Goal: Transaction & Acquisition: Purchase product/service

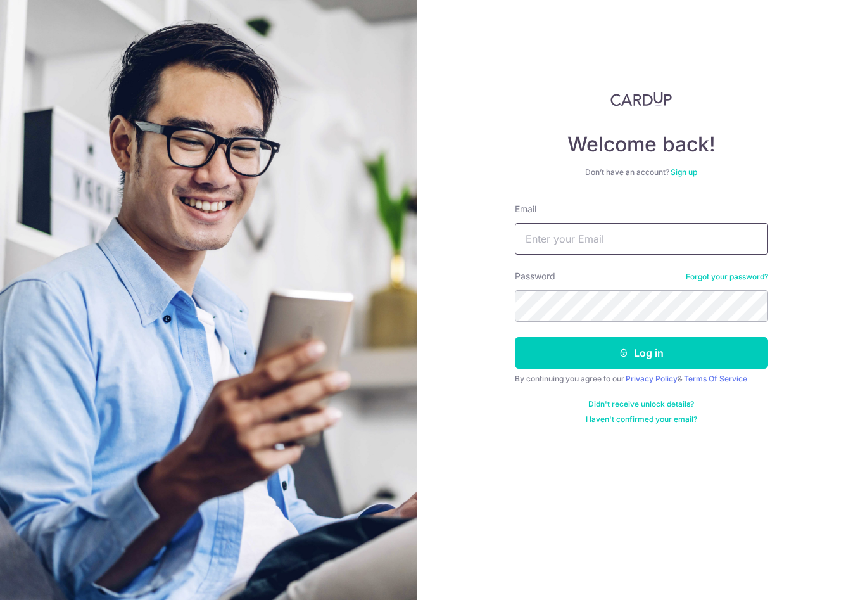
type input "Simlim@icloud.com"
click at [641, 353] on button "Log in" at bounding box center [641, 353] width 253 height 32
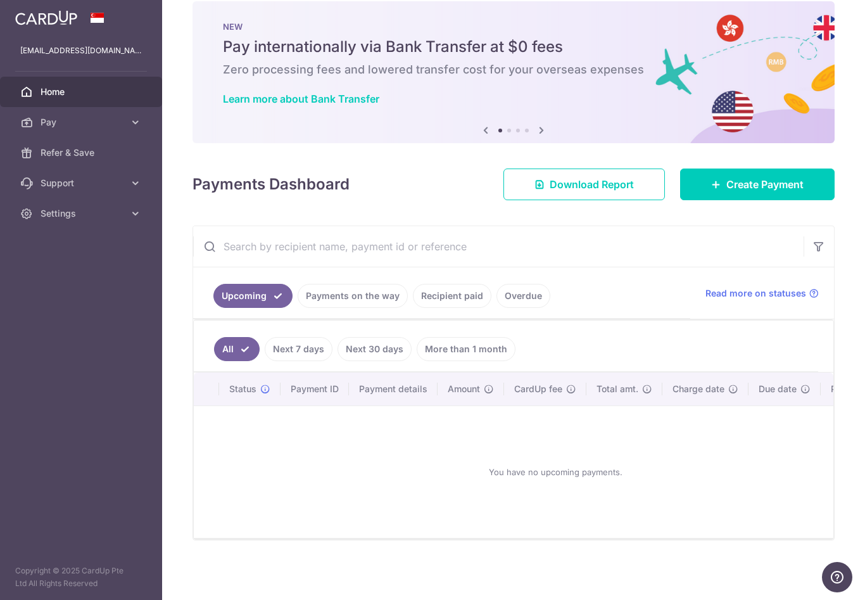
scroll to position [49, 0]
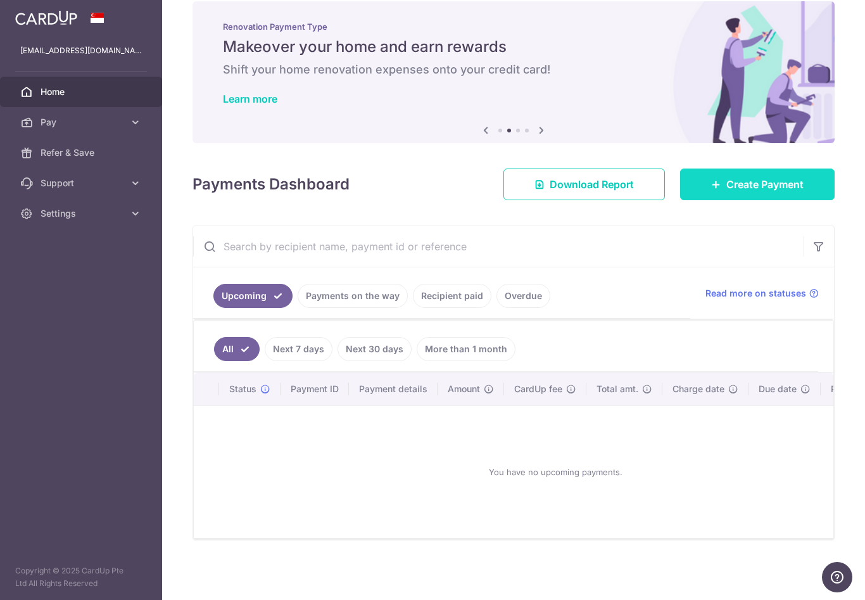
click at [791, 192] on span "Create Payment" at bounding box center [764, 184] width 77 height 15
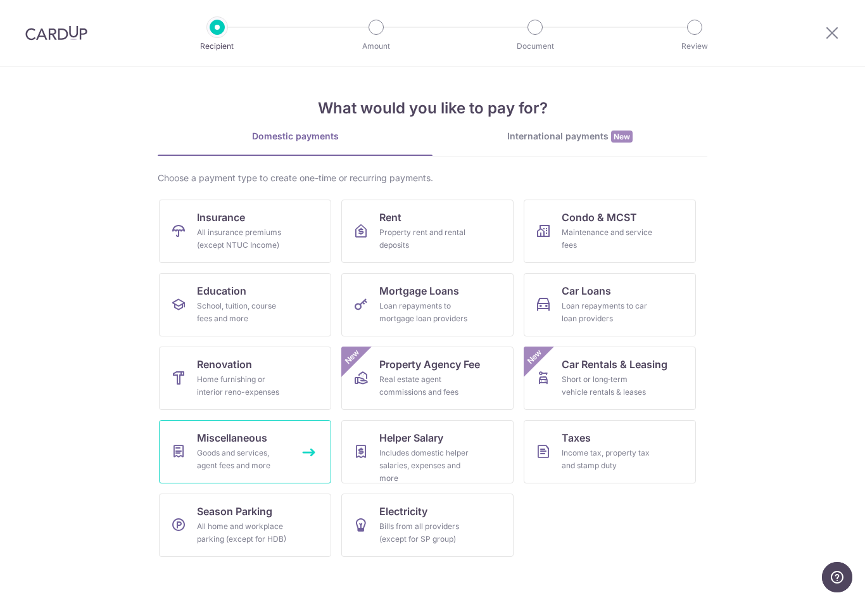
click at [254, 465] on div "Goods and services, agent fees and more" at bounding box center [242, 458] width 91 height 25
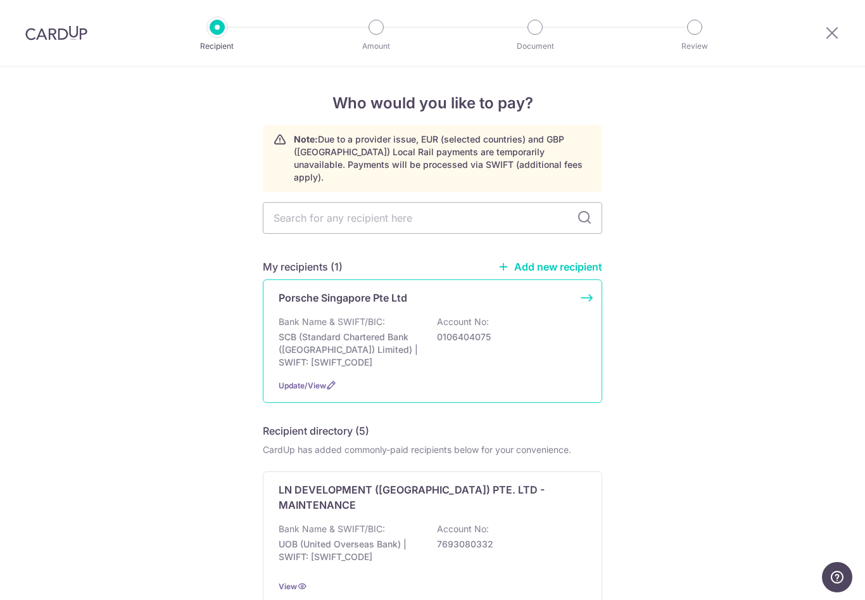
click at [349, 345] on p "SCB (Standard Chartered Bank (Singapore) Limited) | SWIFT: SCBLSG22XXX" at bounding box center [350, 349] width 142 height 38
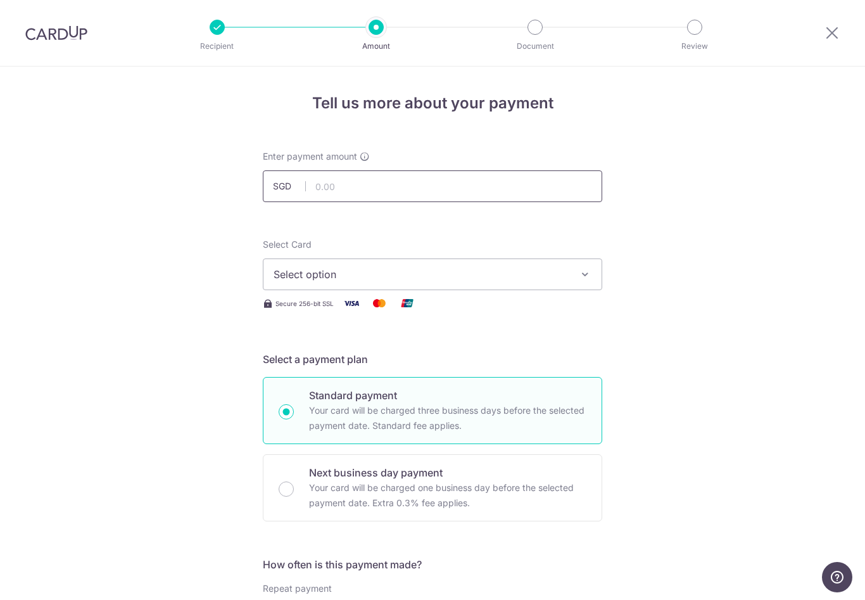
click at [522, 199] on input "text" at bounding box center [432, 186] width 339 height 32
click at [589, 280] on icon "button" at bounding box center [585, 274] width 13 height 13
type input "100,000.00"
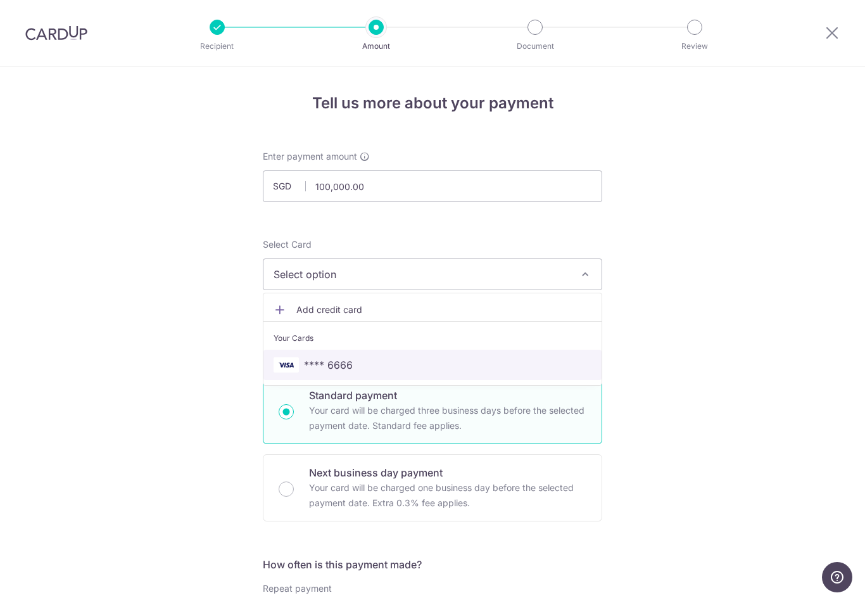
click at [346, 372] on span "**** 6666" at bounding box center [328, 364] width 49 height 15
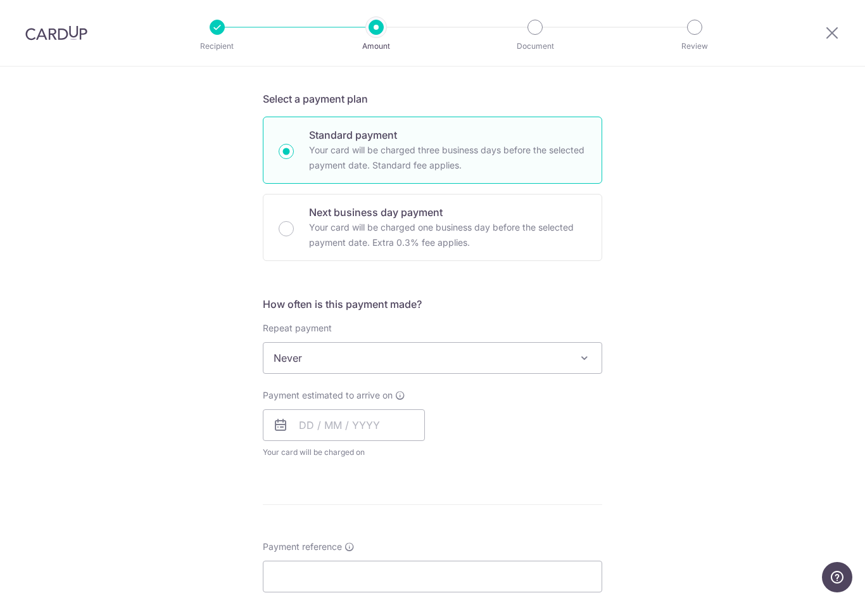
scroll to position [262, 0]
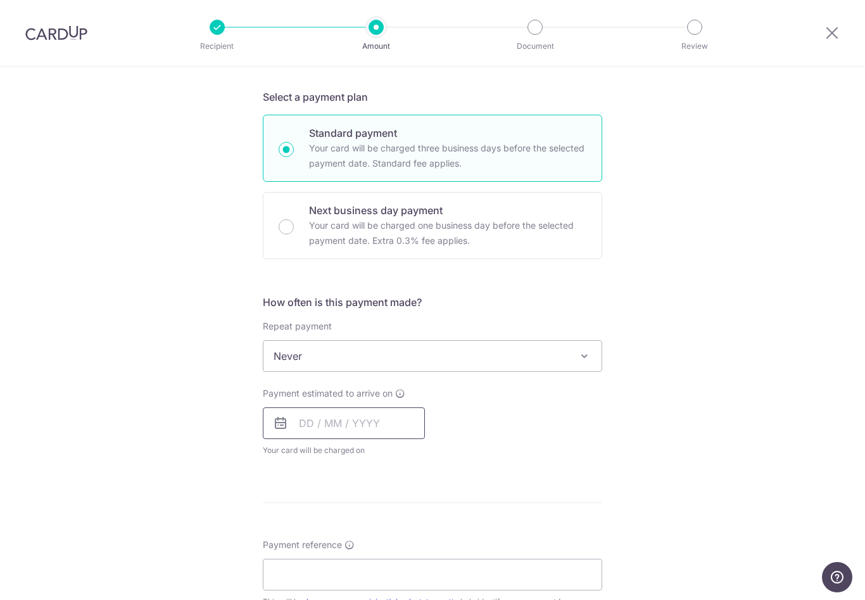
click at [387, 427] on input "text" at bounding box center [344, 423] width 162 height 32
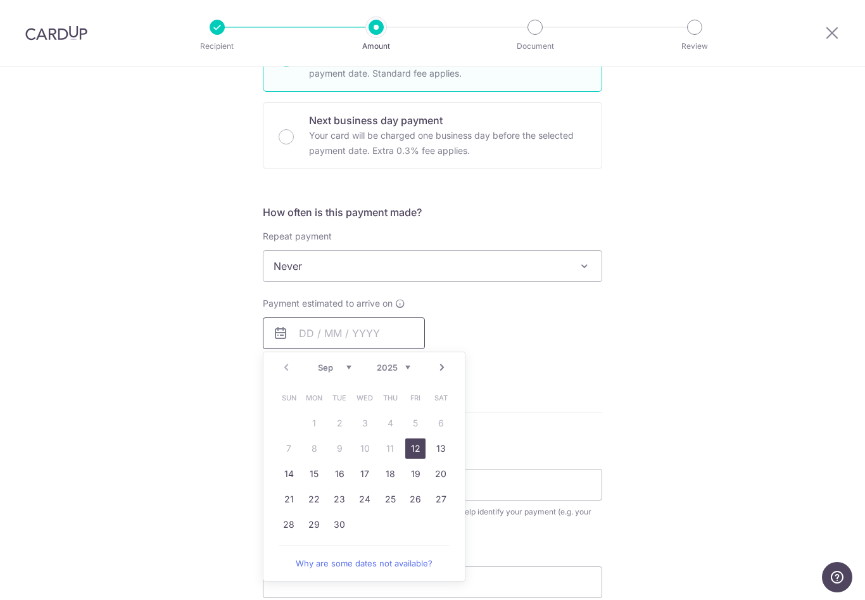
scroll to position [353, 0]
click at [418, 446] on link "12" at bounding box center [415, 447] width 20 height 20
type input "12/09/2025"
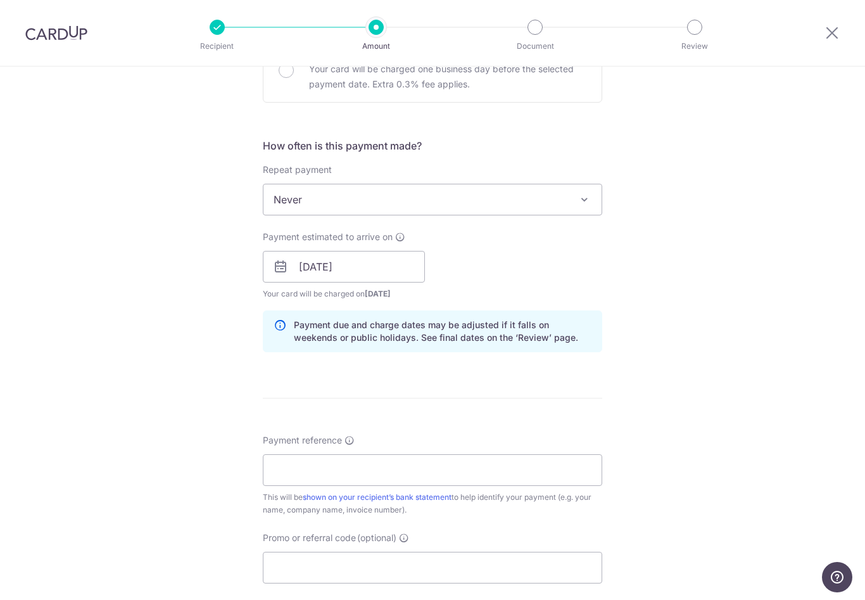
scroll to position [420, 0]
click at [510, 475] on input "Payment reference" at bounding box center [432, 468] width 339 height 32
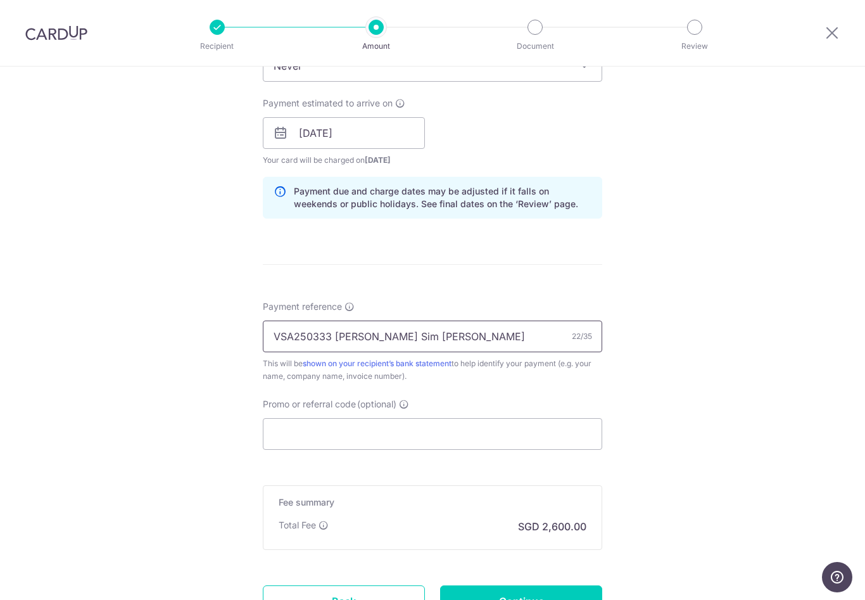
scroll to position [560, 0]
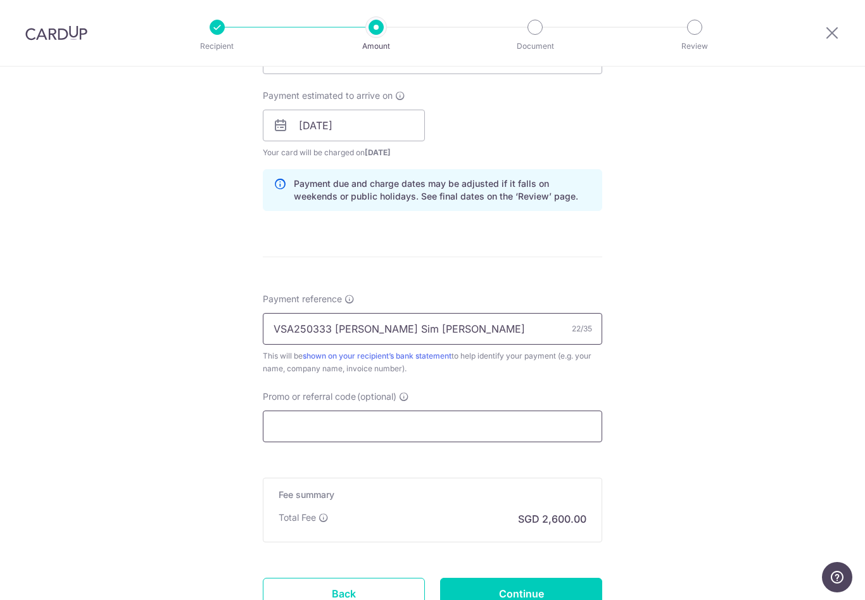
type input "VSA250333 Lim Sim Seng"
click at [512, 434] on input "Promo or referral code (optional)" at bounding box center [432, 426] width 339 height 32
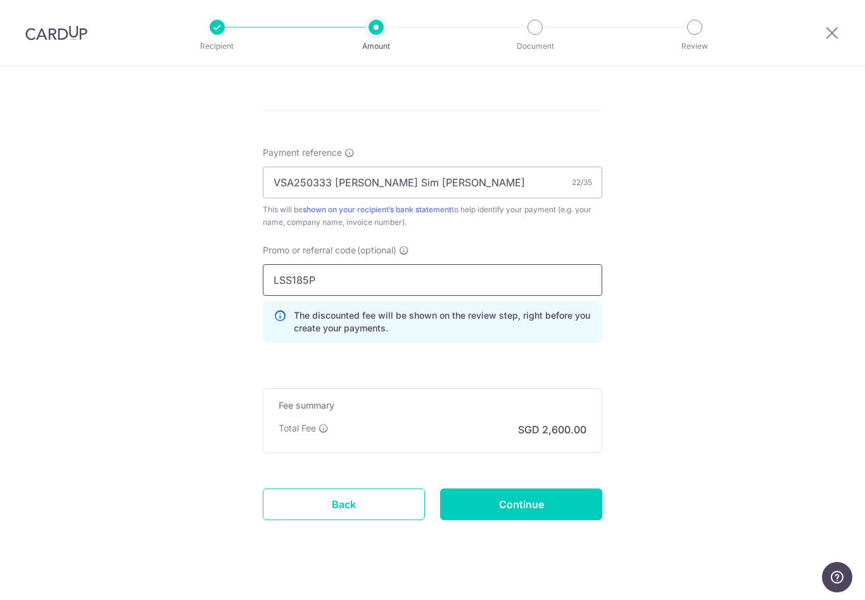
scroll to position [705, 0]
type input "LSS185P"
click at [543, 505] on input "Continue" at bounding box center [521, 505] width 162 height 32
type input "Create Schedule"
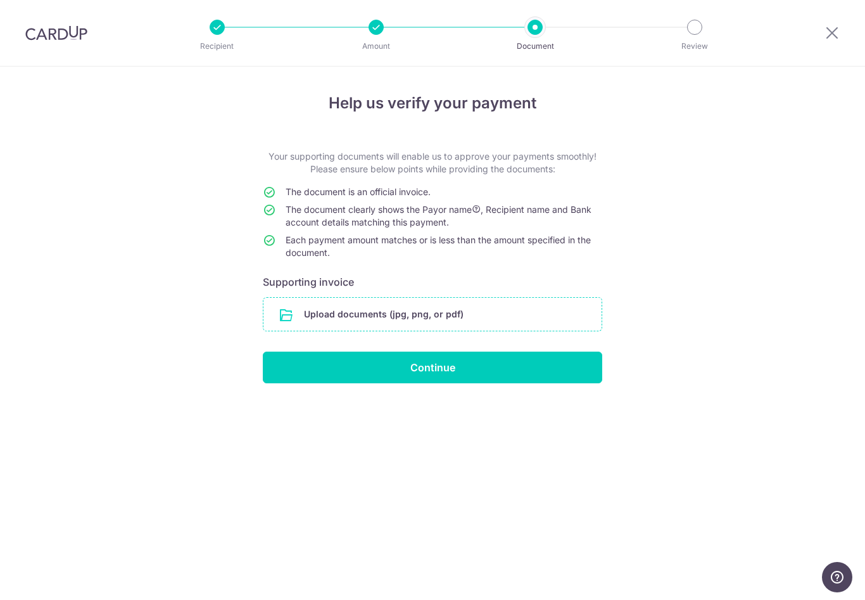
click at [468, 318] on input "file" at bounding box center [432, 314] width 338 height 33
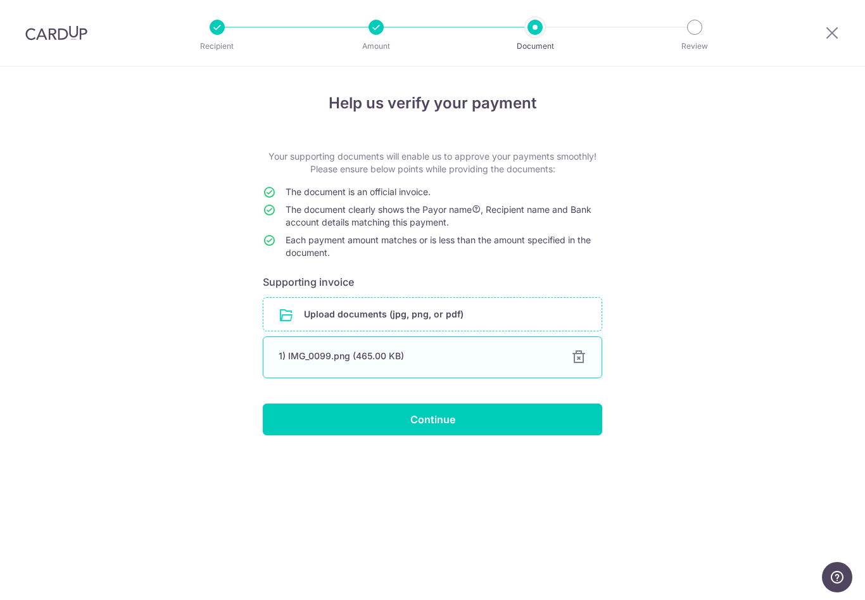
click at [380, 362] on div "1) IMG_0099.png (465.00 KB)" at bounding box center [417, 355] width 277 height 13
click at [397, 355] on div "1) IMG_0099.png (465.00 KB)" at bounding box center [417, 355] width 277 height 13
click at [460, 362] on div "1) IMG_0099.png (465.00 KB)" at bounding box center [417, 355] width 277 height 13
click at [421, 318] on input "file" at bounding box center [432, 314] width 338 height 33
click at [410, 322] on input "file" at bounding box center [432, 314] width 338 height 33
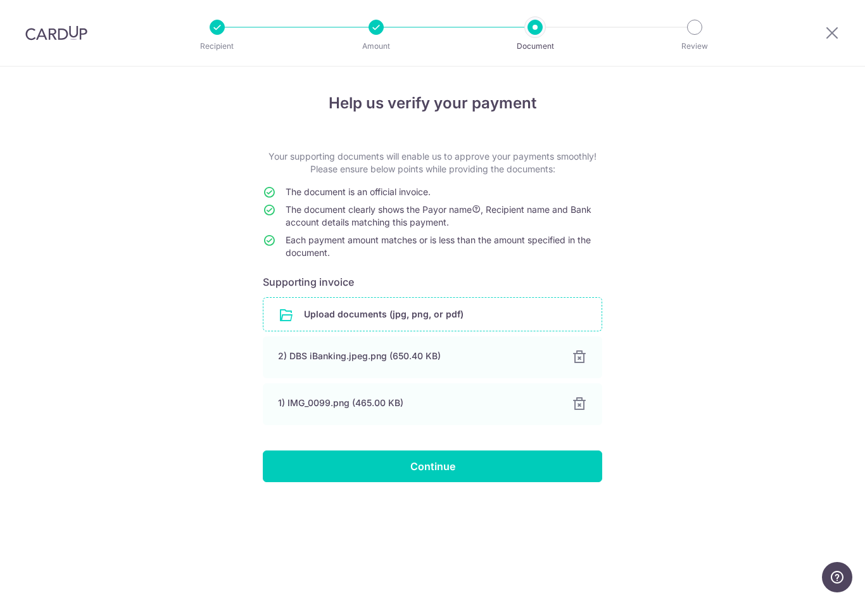
click at [432, 317] on input "file" at bounding box center [432, 314] width 338 height 33
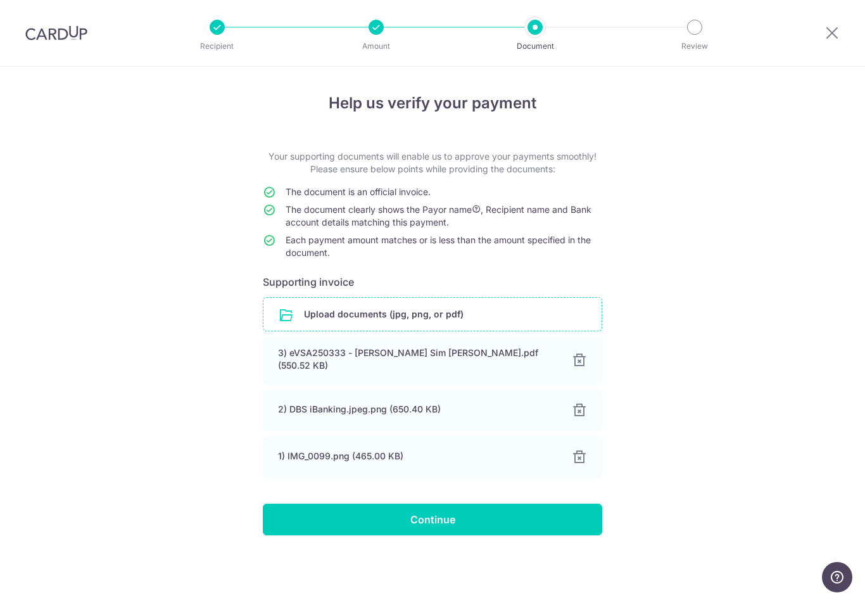
click at [499, 320] on input "file" at bounding box center [432, 314] width 338 height 33
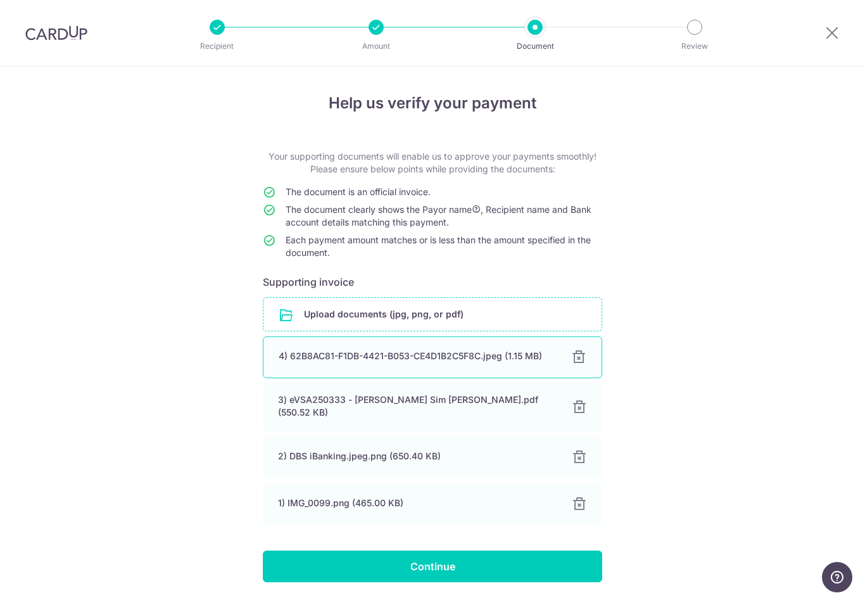
click at [588, 358] on div "4) 62B8AC81-F1DB-4421-B053-CE4D1B2C5F8C.jpeg (1.15 MB) 100% Done Download" at bounding box center [432, 357] width 339 height 42
click at [579, 360] on div at bounding box center [578, 356] width 15 height 15
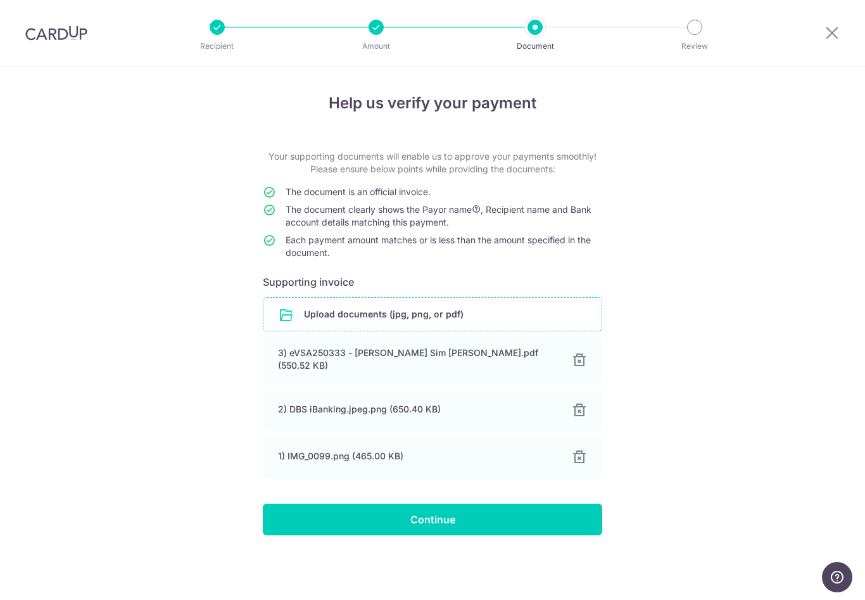
click at [453, 318] on input "file" at bounding box center [432, 314] width 338 height 33
click at [493, 321] on input "file" at bounding box center [432, 314] width 338 height 33
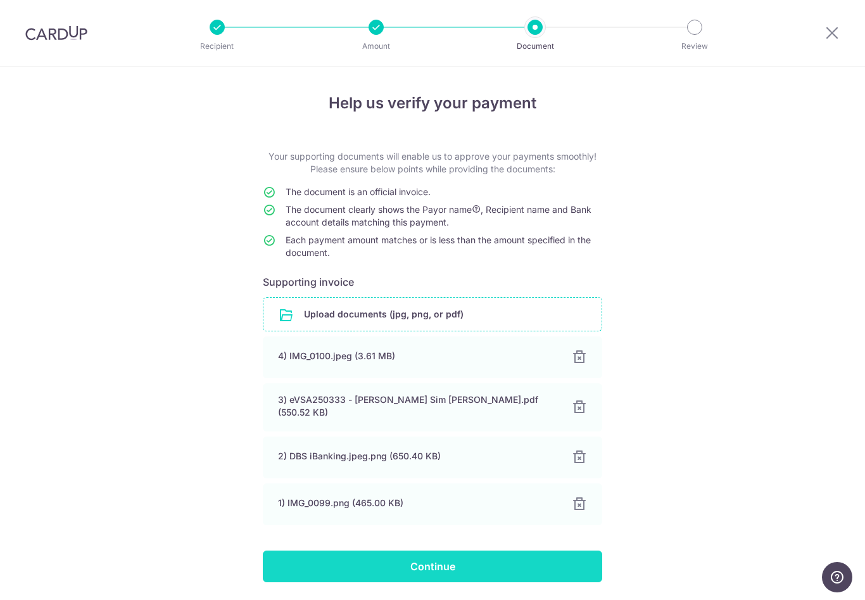
click at [447, 561] on input "Continue" at bounding box center [432, 566] width 339 height 32
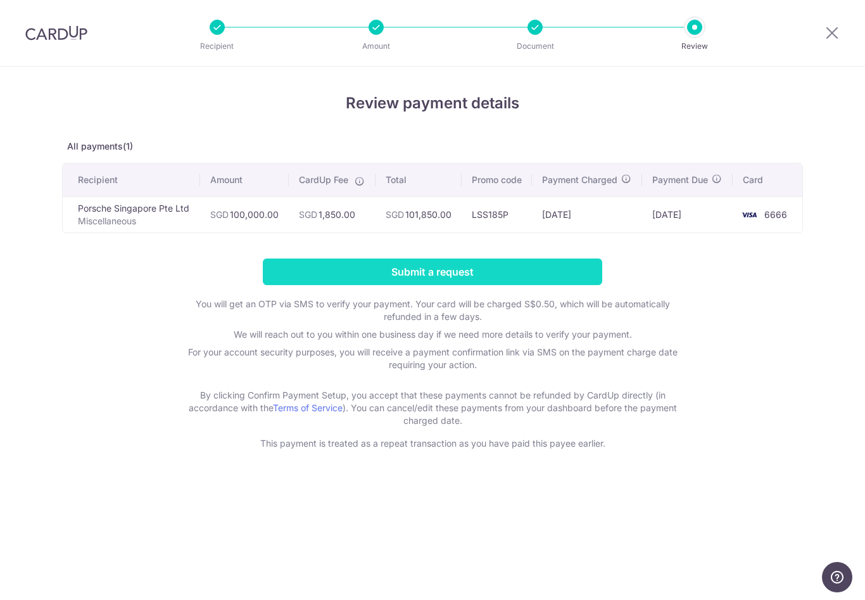
click at [502, 285] on input "Submit a request" at bounding box center [432, 271] width 339 height 27
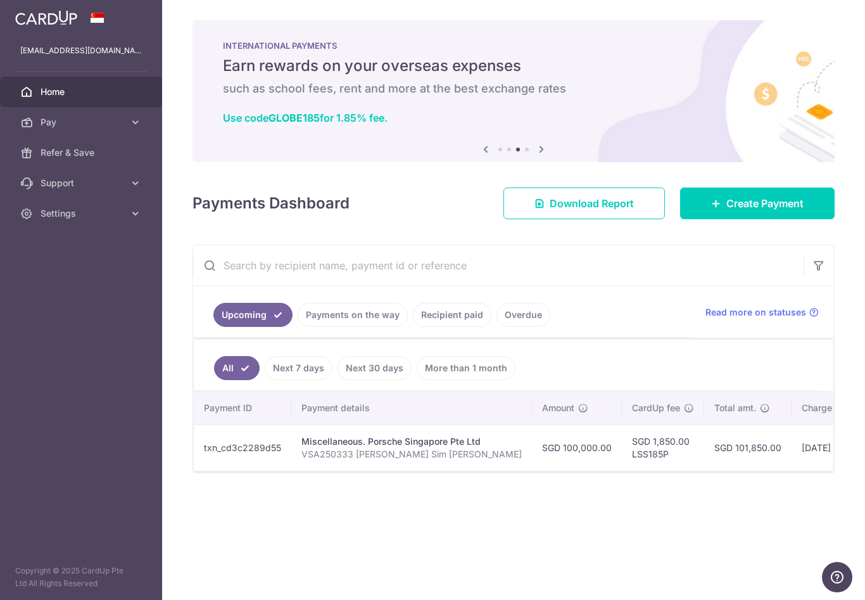
scroll to position [0, 142]
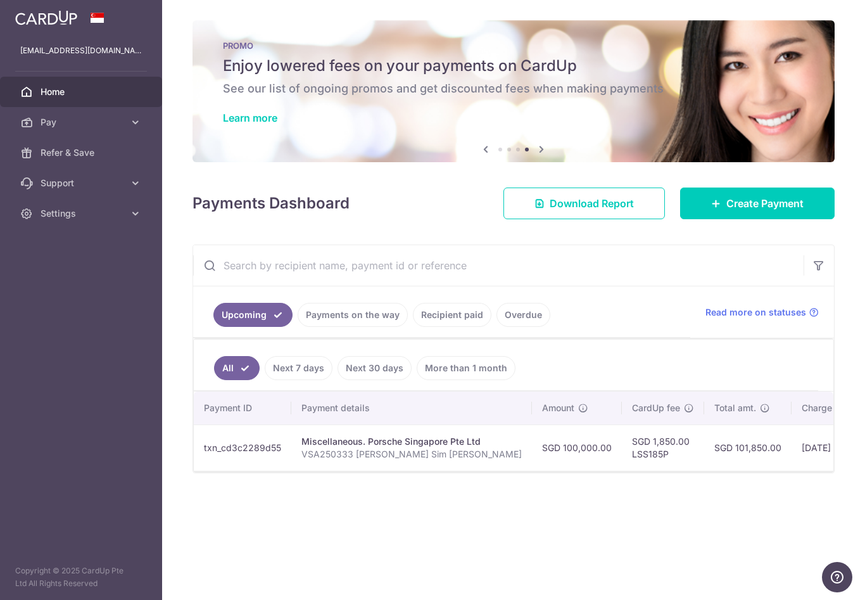
click at [413, 327] on link "Recipient paid" at bounding box center [452, 315] width 79 height 24
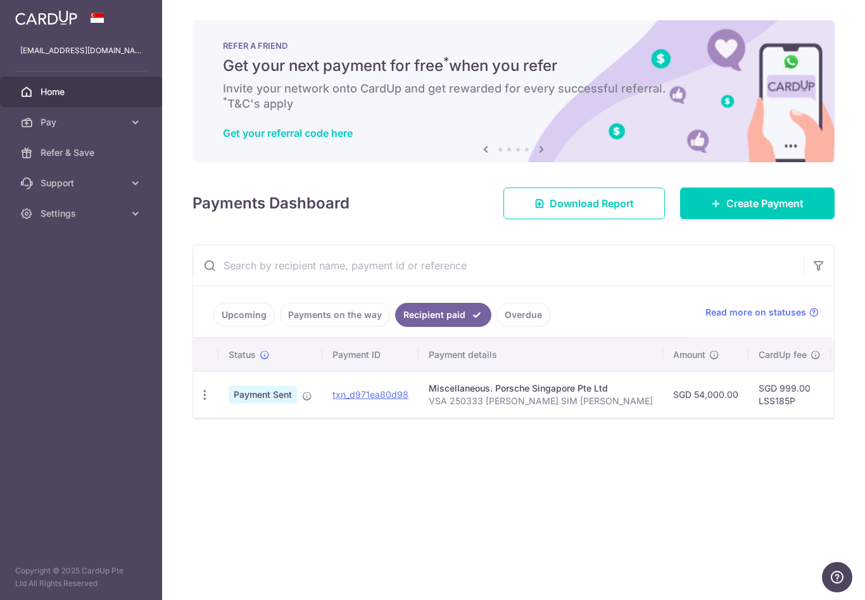
scroll to position [0, 0]
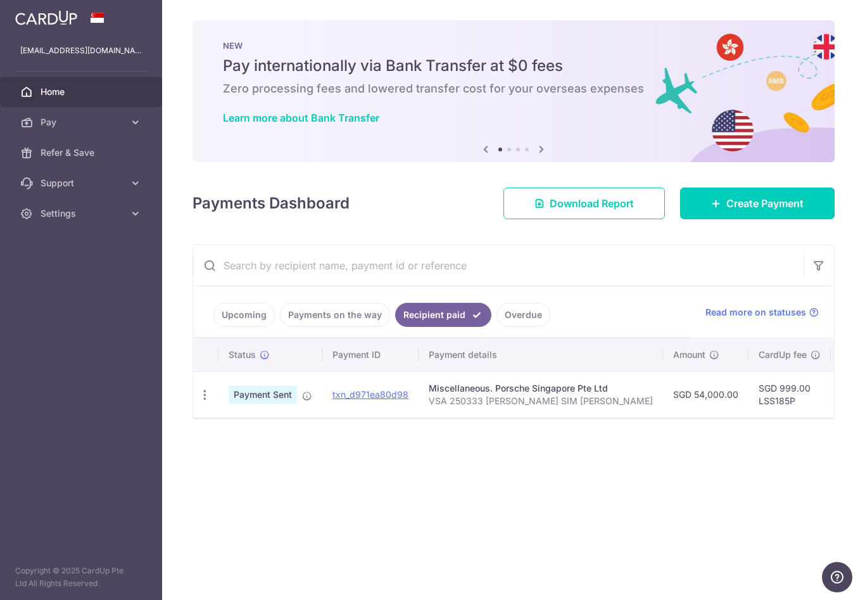
click at [0, 0] on icon "button" at bounding box center [0, 0] width 0 height 0
click at [68, 211] on span "Settings" at bounding box center [83, 213] width 84 height 13
click at [67, 282] on link "Logout" at bounding box center [81, 274] width 162 height 30
